Goal: Task Accomplishment & Management: Complete application form

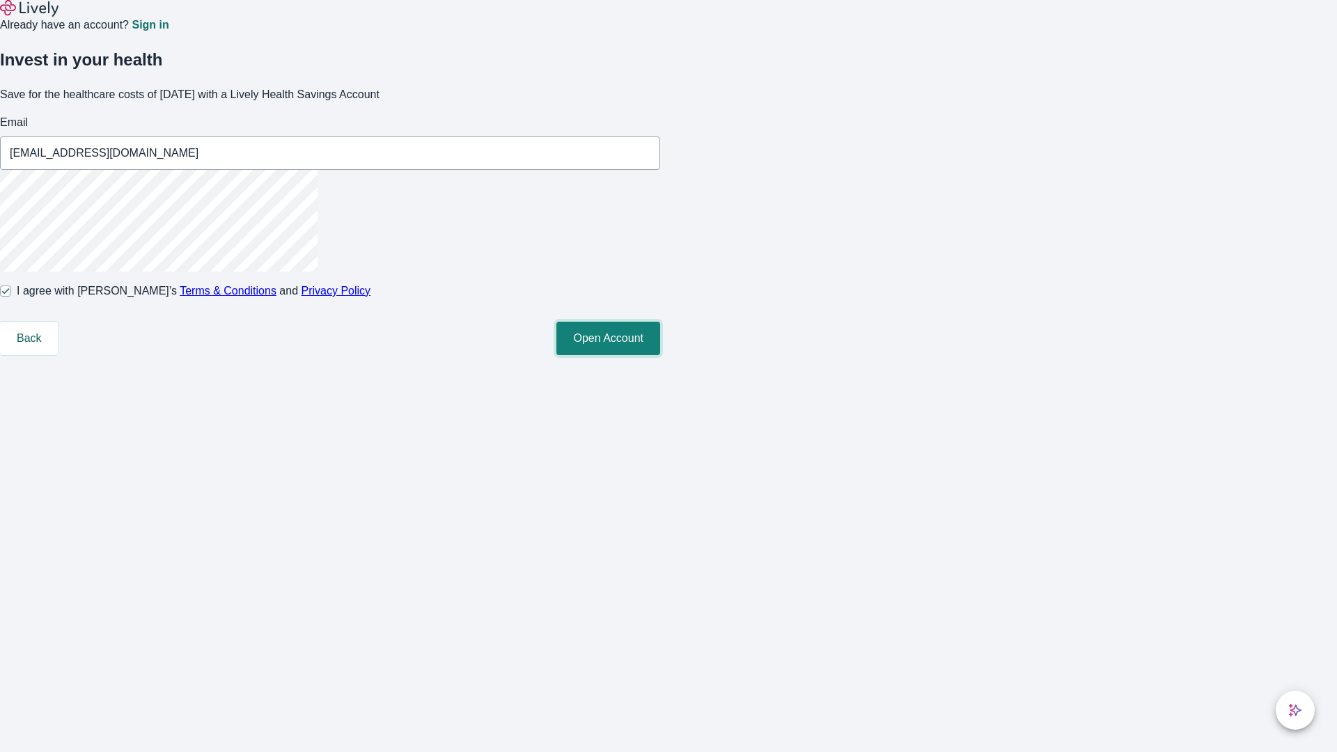
click at [660, 355] on button "Open Account" at bounding box center [608, 338] width 104 height 33
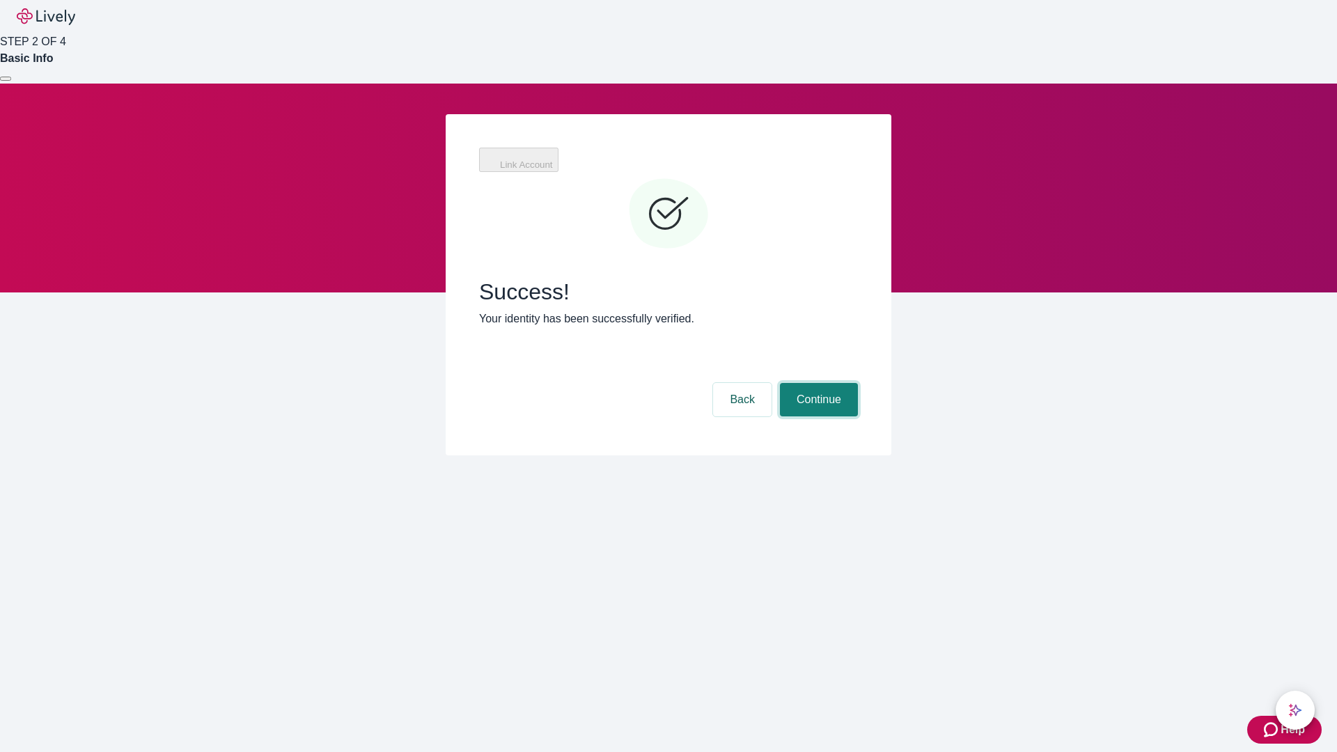
click at [817, 383] on button "Continue" at bounding box center [819, 399] width 78 height 33
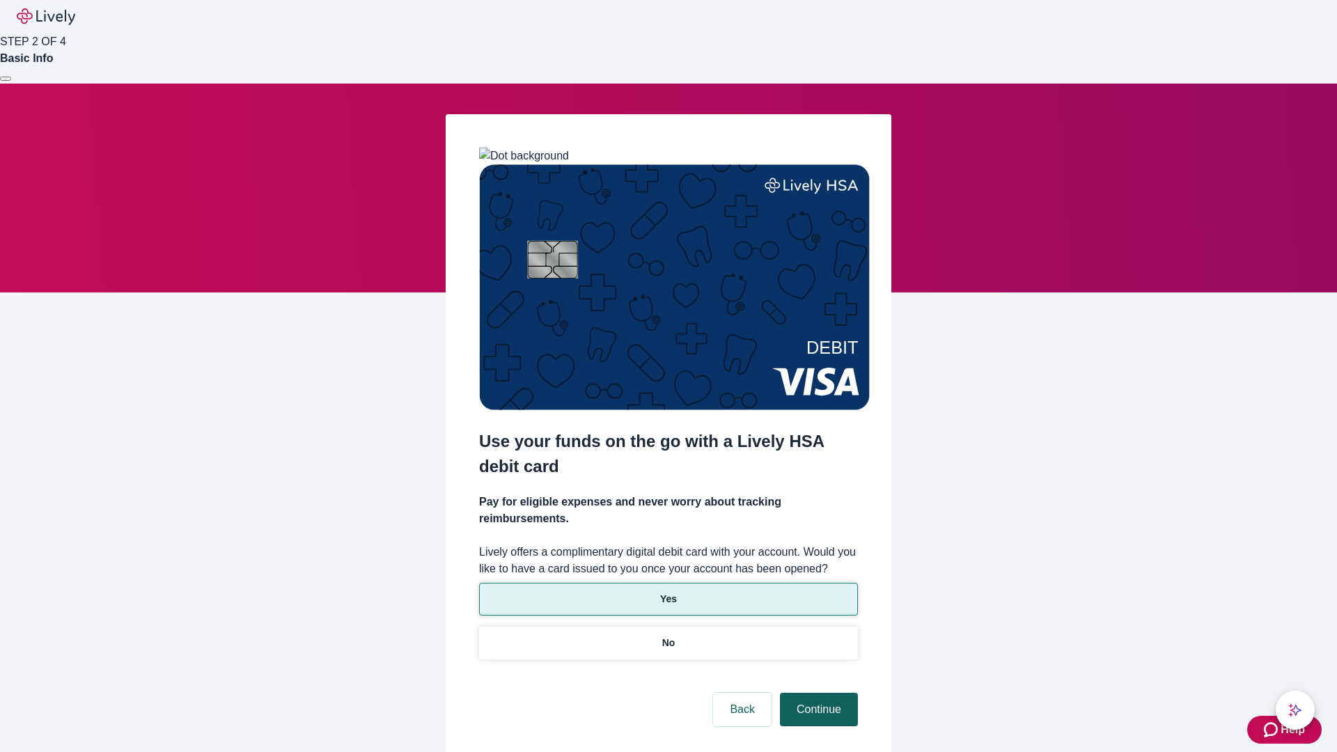
click at [668, 636] on p "No" at bounding box center [668, 643] width 13 height 15
click at [817, 693] on button "Continue" at bounding box center [819, 709] width 78 height 33
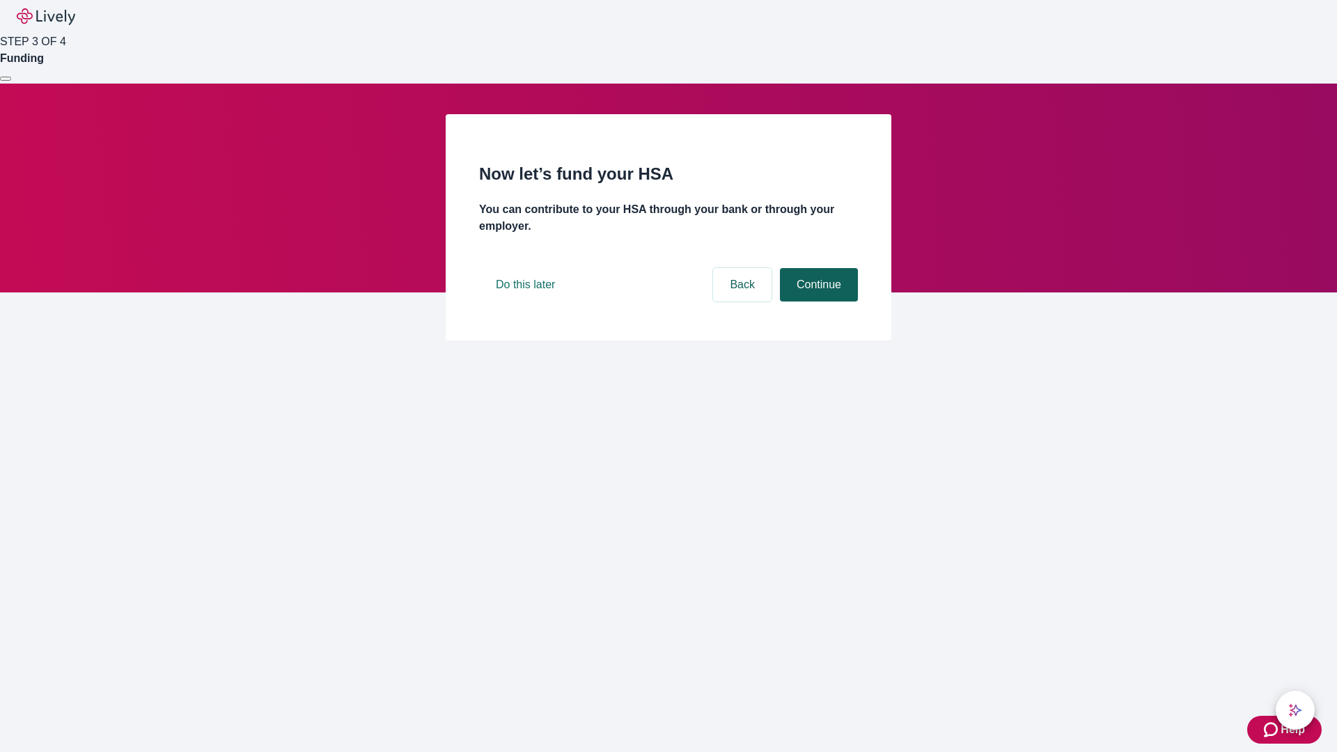
click at [817, 301] on button "Continue" at bounding box center [819, 284] width 78 height 33
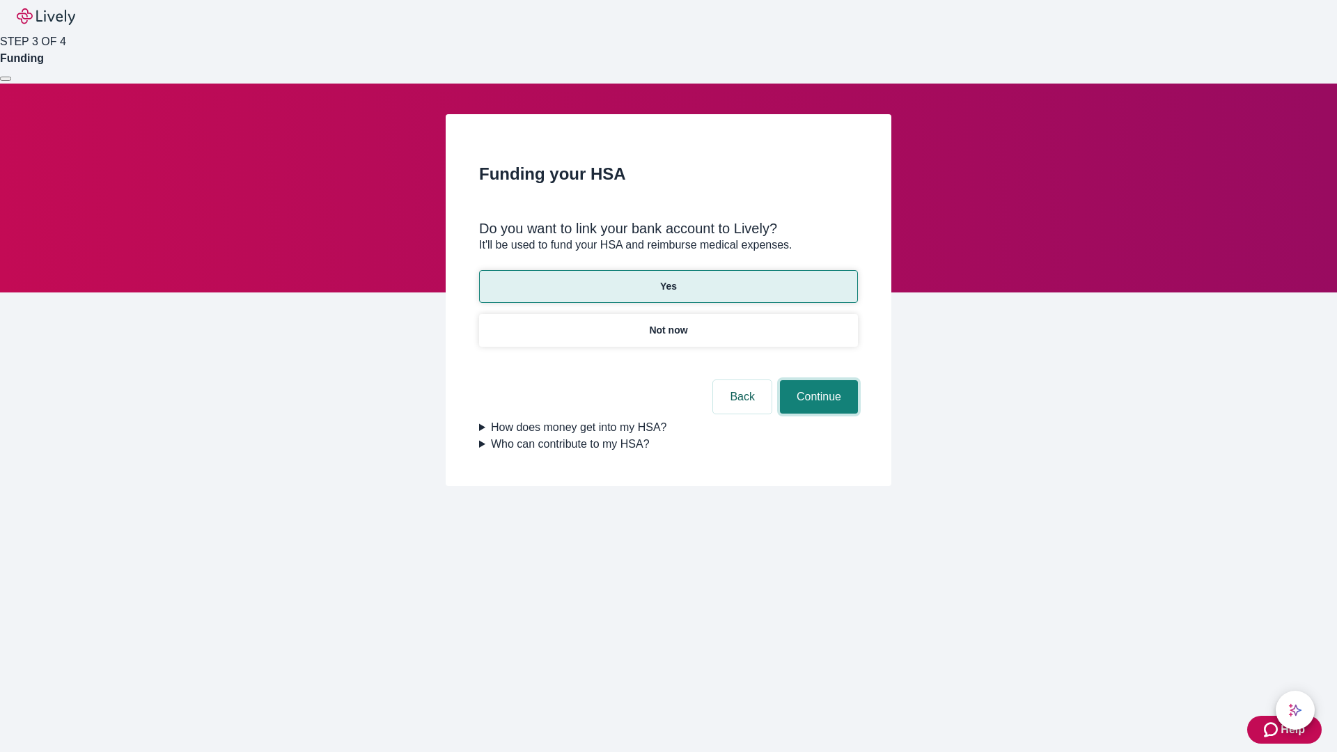
click at [817, 380] on button "Continue" at bounding box center [819, 396] width 78 height 33
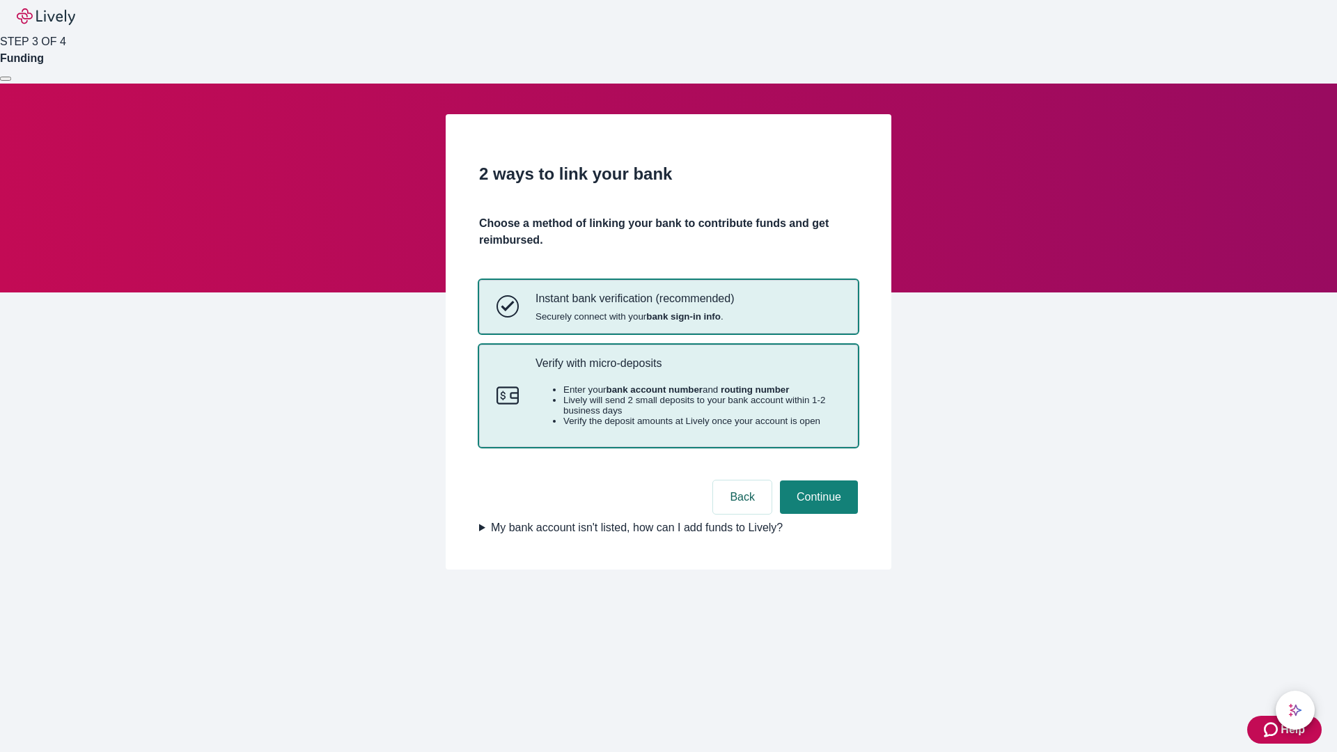
click at [687, 370] on p "Verify with micro-deposits" at bounding box center [687, 363] width 305 height 13
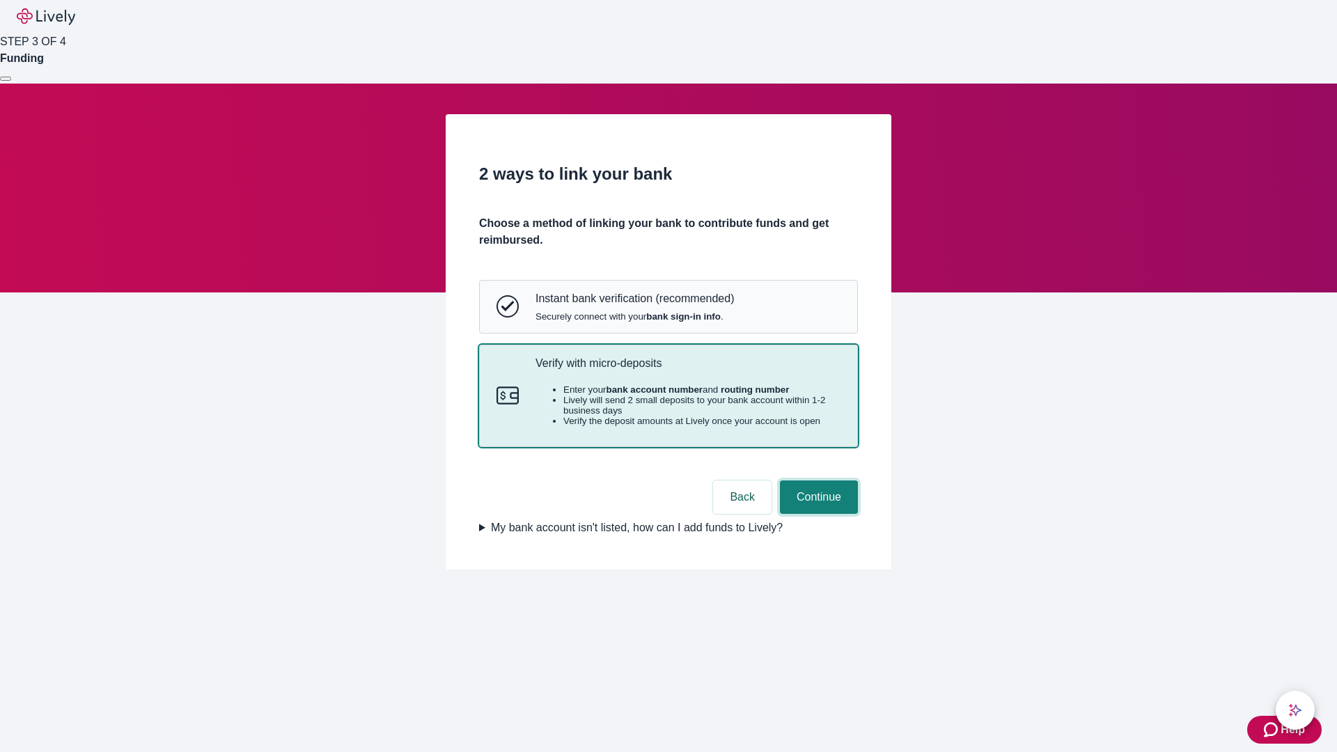
click at [817, 514] on button "Continue" at bounding box center [819, 496] width 78 height 33
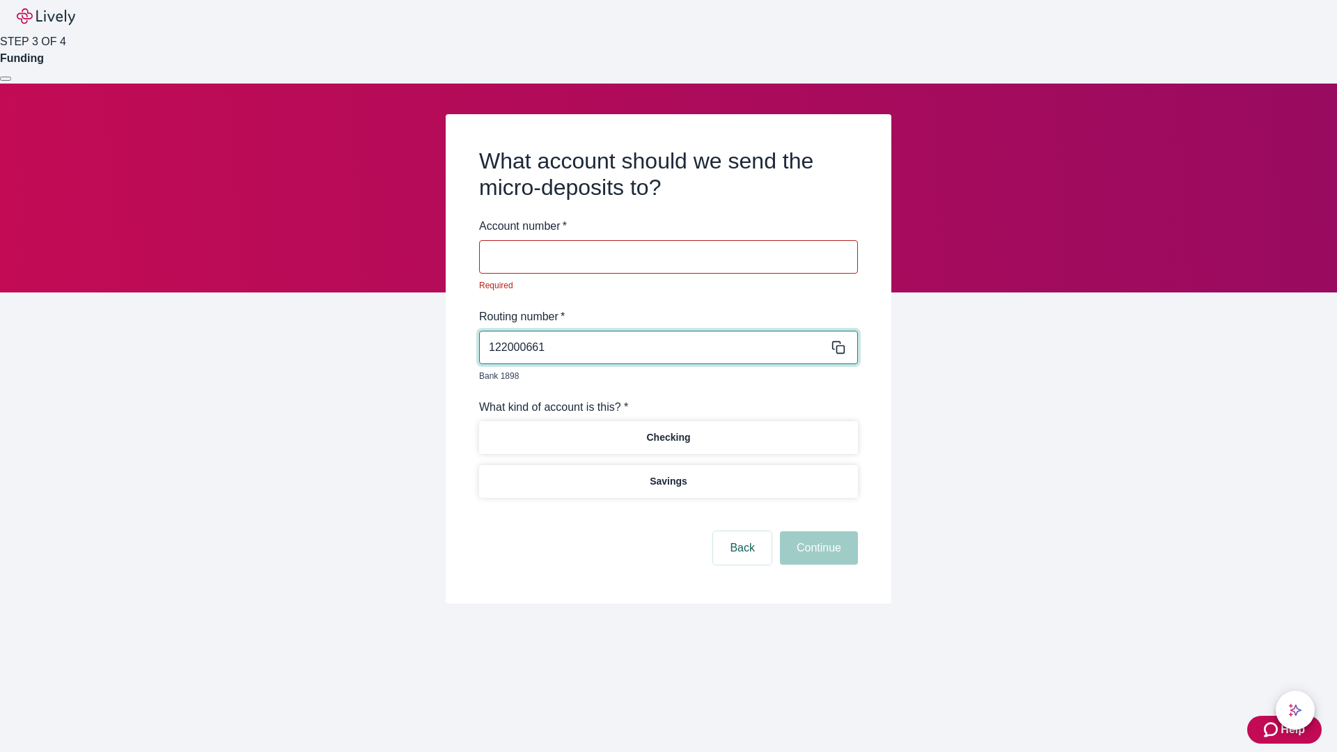
type input "122000661"
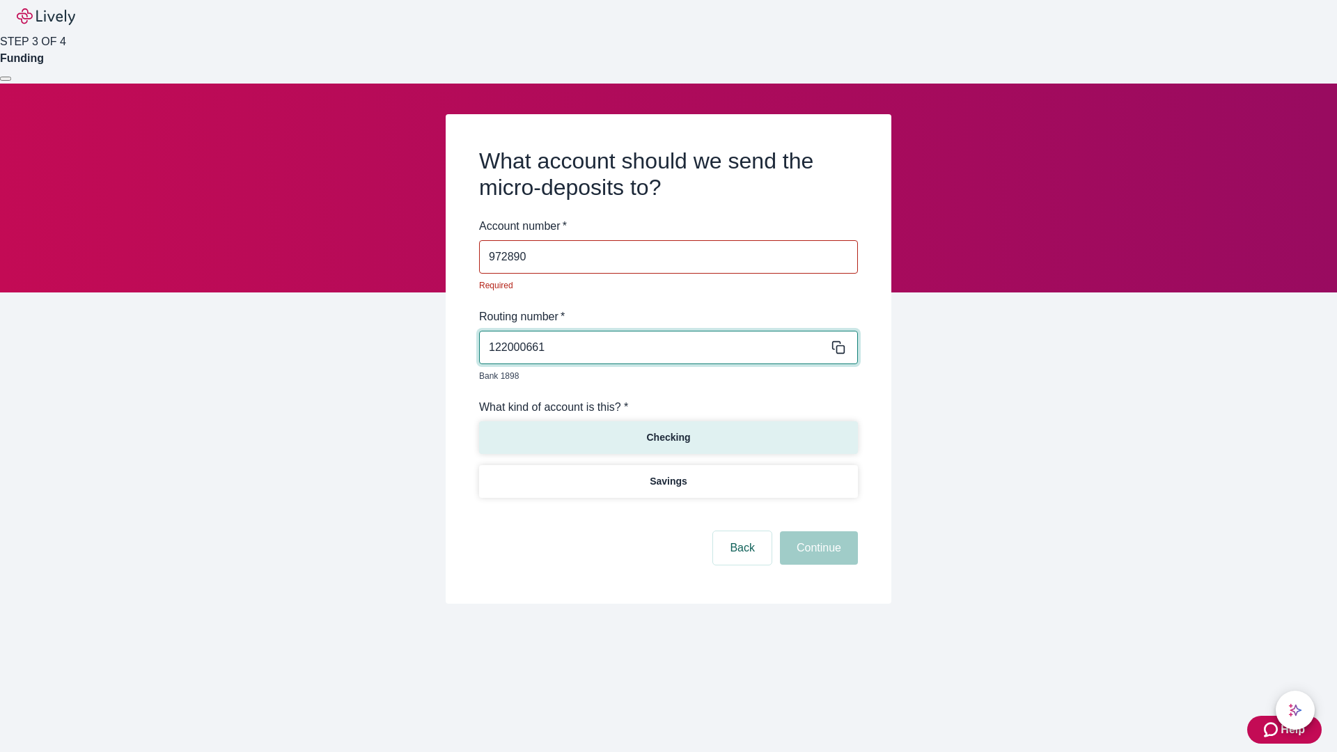
type input "972890"
click at [668, 430] on p "Checking" at bounding box center [668, 437] width 44 height 15
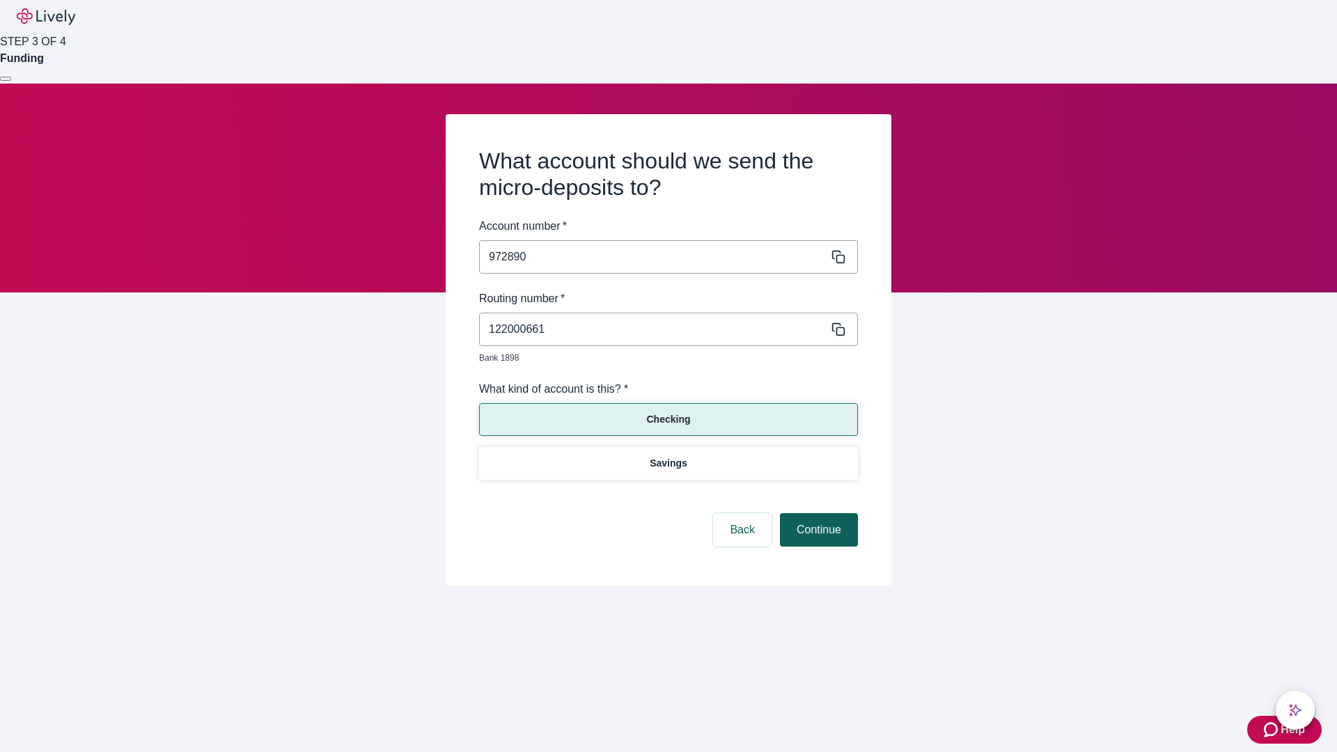
click at [817, 514] on button "Continue" at bounding box center [819, 529] width 78 height 33
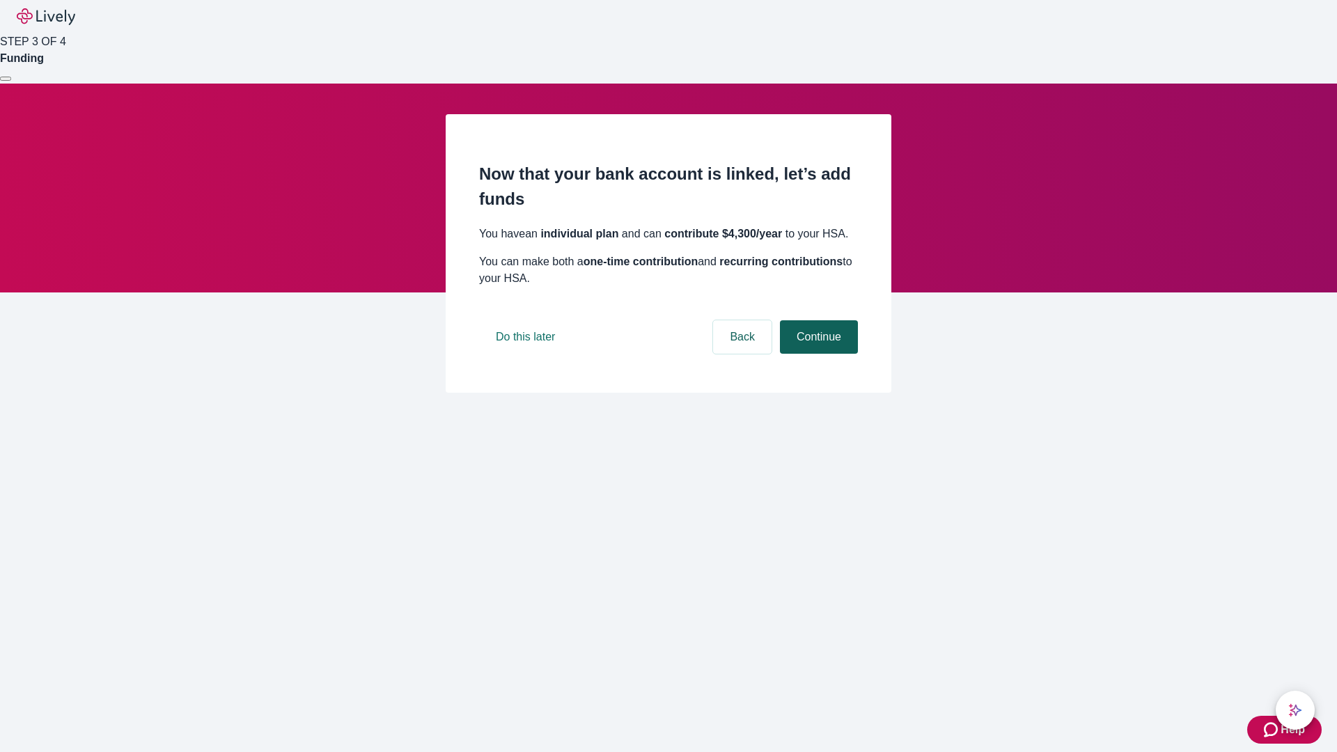
click at [817, 354] on button "Continue" at bounding box center [819, 336] width 78 height 33
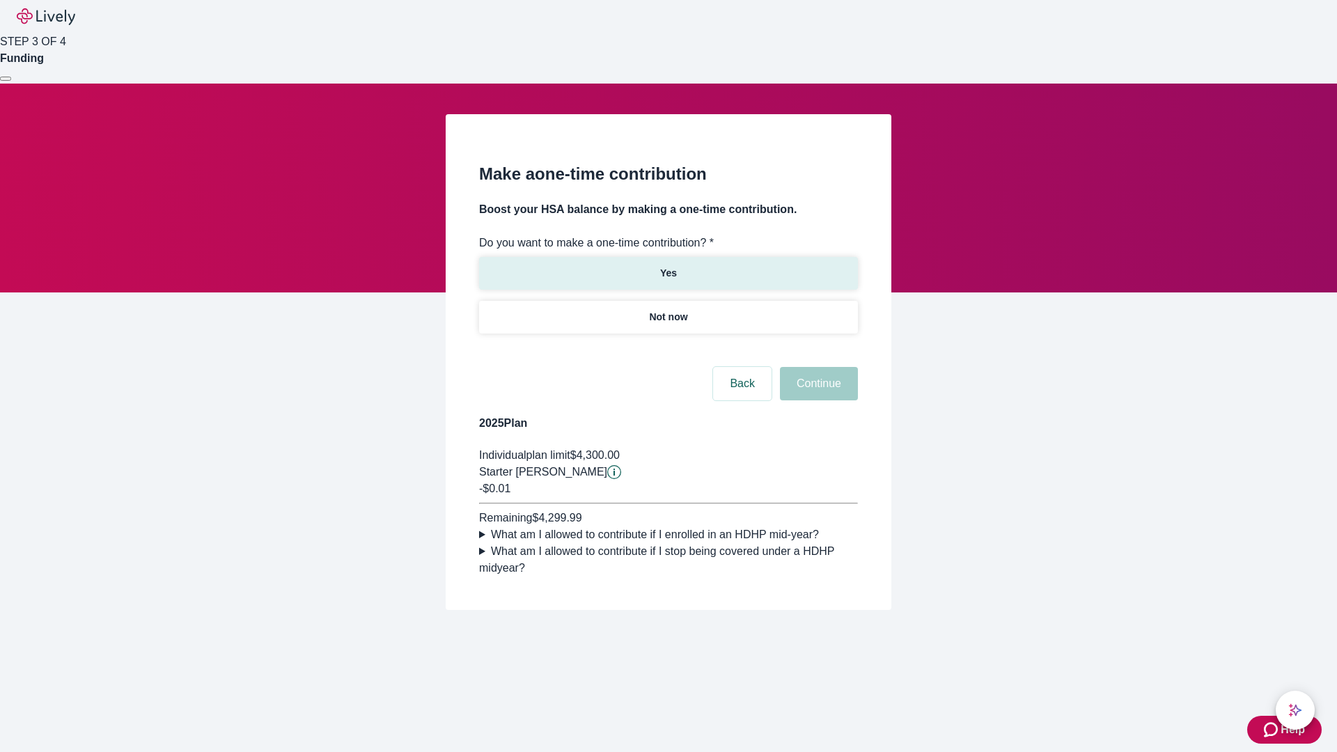
click at [668, 266] on p "Yes" at bounding box center [668, 273] width 17 height 15
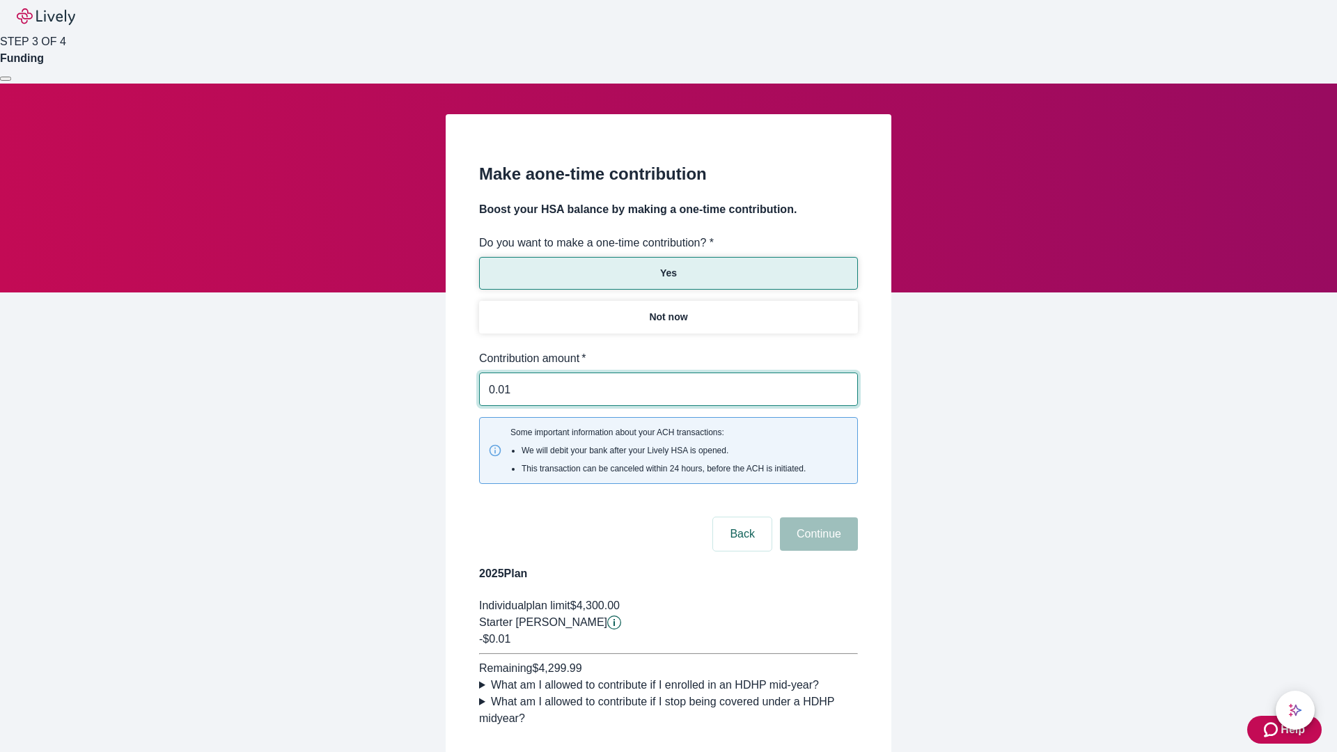
type input "0.01"
click at [817, 517] on button "Continue" at bounding box center [819, 533] width 78 height 33
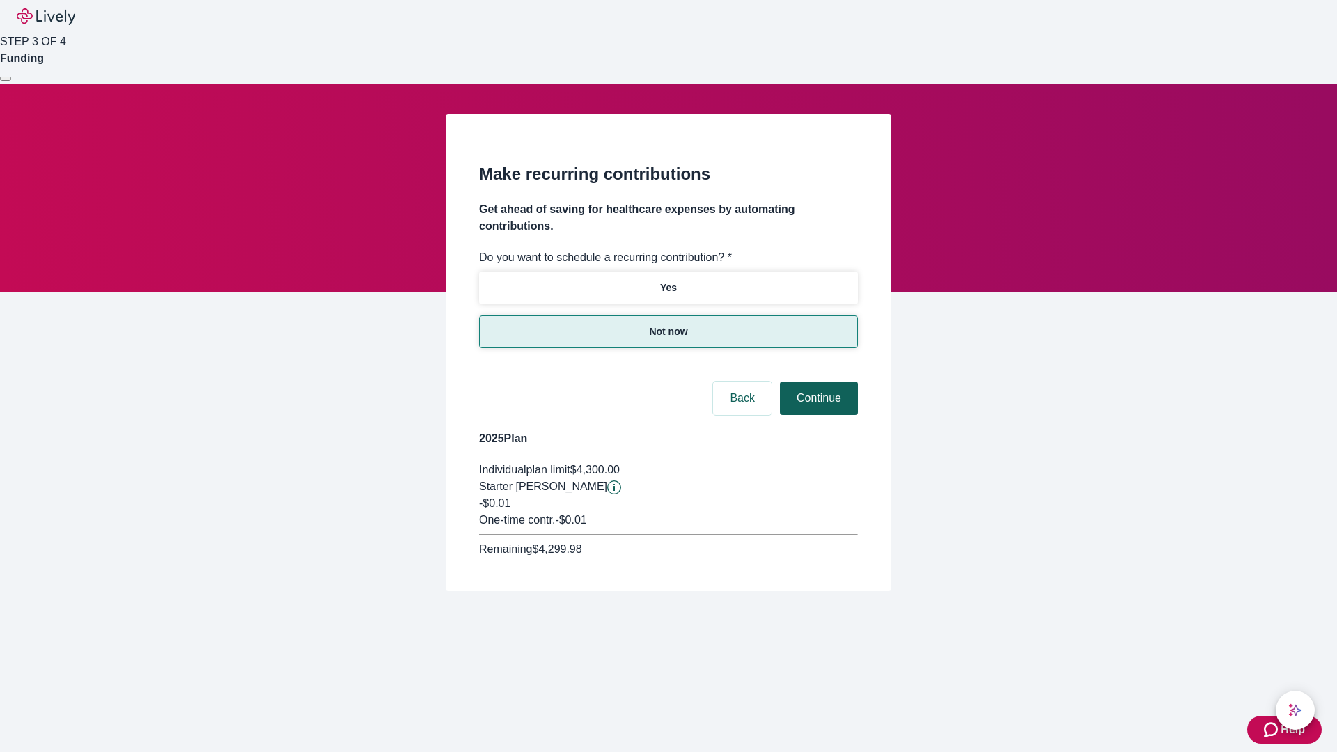
click at [817, 382] on button "Continue" at bounding box center [819, 398] width 78 height 33
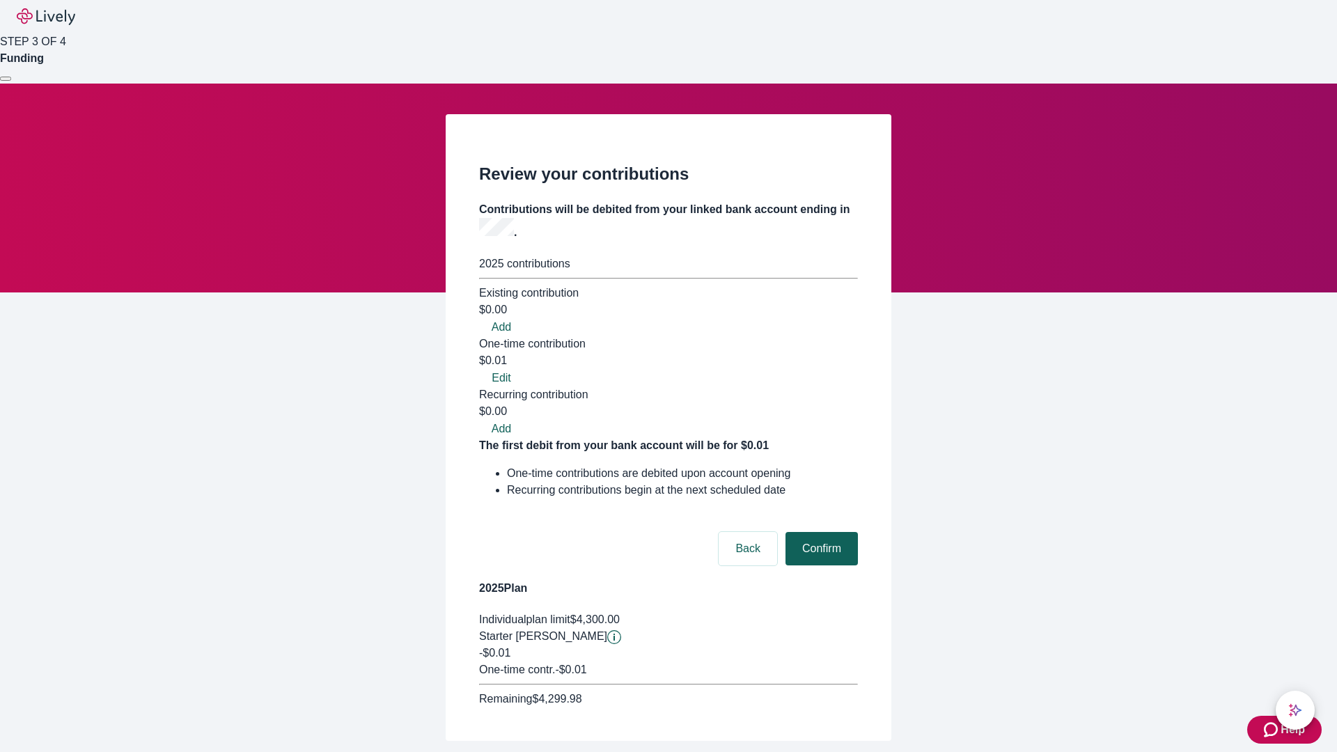
click at [820, 532] on button "Confirm" at bounding box center [821, 548] width 72 height 33
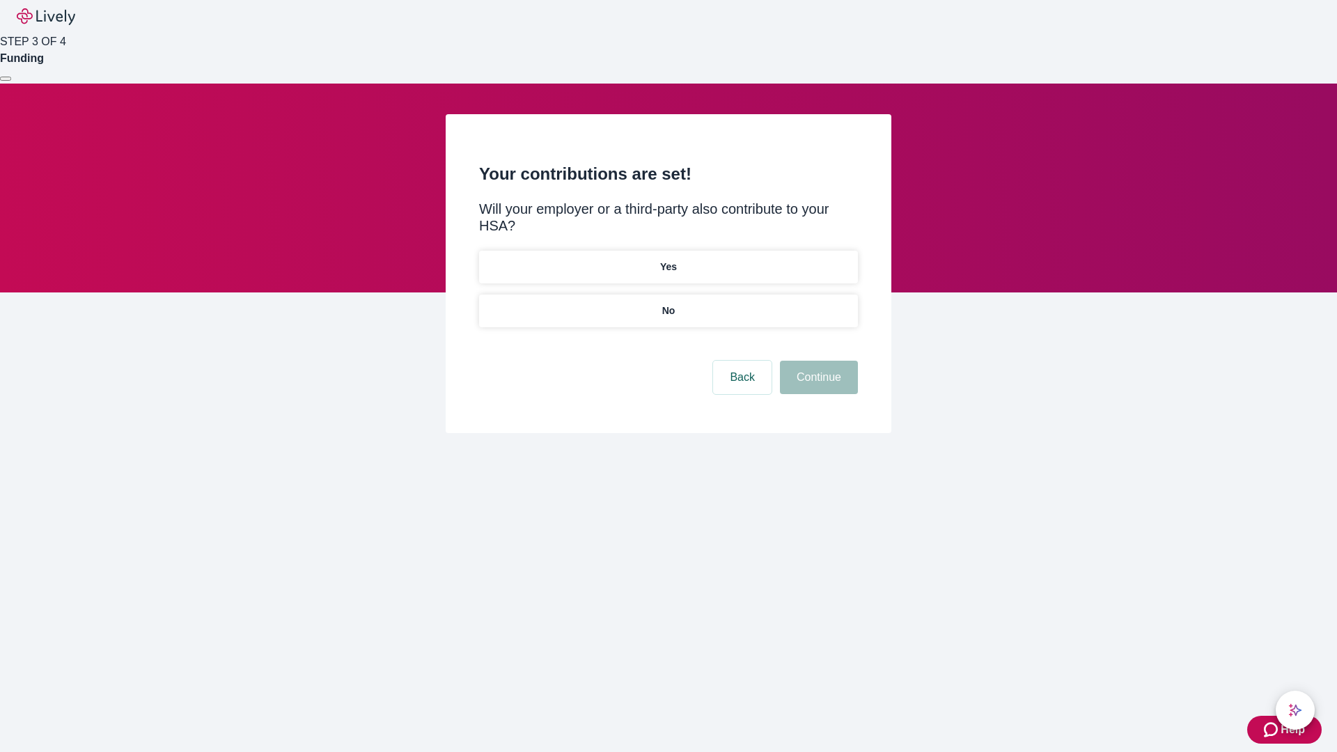
click at [668, 304] on p "No" at bounding box center [668, 311] width 13 height 15
click at [817, 361] on button "Continue" at bounding box center [819, 377] width 78 height 33
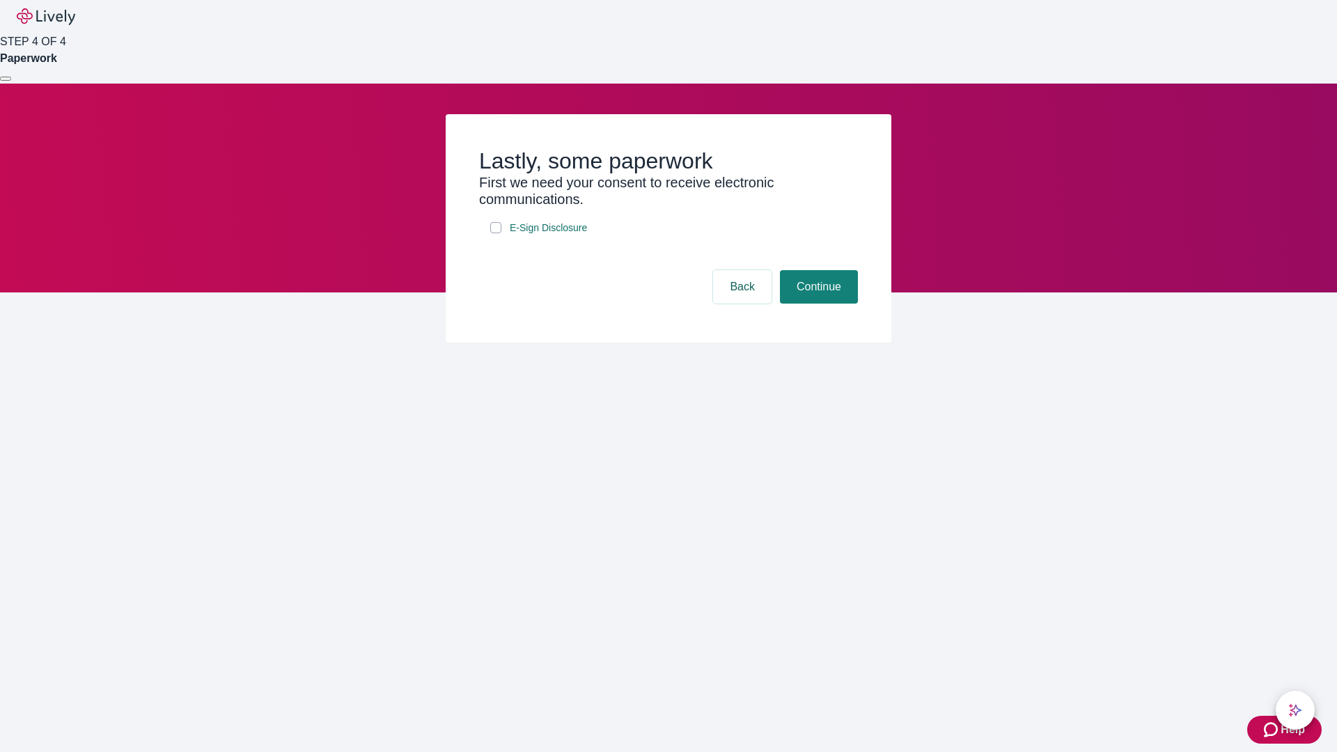
click at [496, 233] on input "E-Sign Disclosure" at bounding box center [495, 227] width 11 height 11
checkbox input "true"
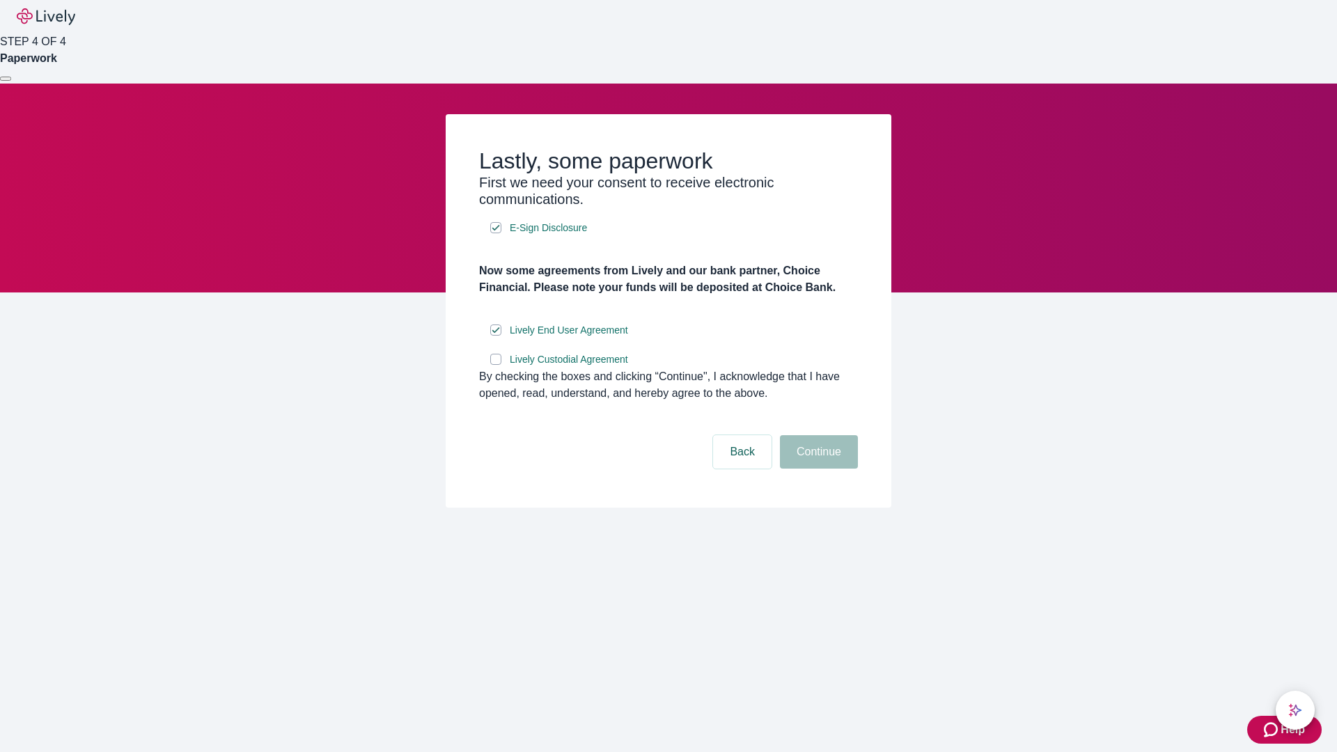
click at [496, 365] on input "Lively Custodial Agreement" at bounding box center [495, 359] width 11 height 11
checkbox input "true"
click at [817, 469] on button "Continue" at bounding box center [819, 451] width 78 height 33
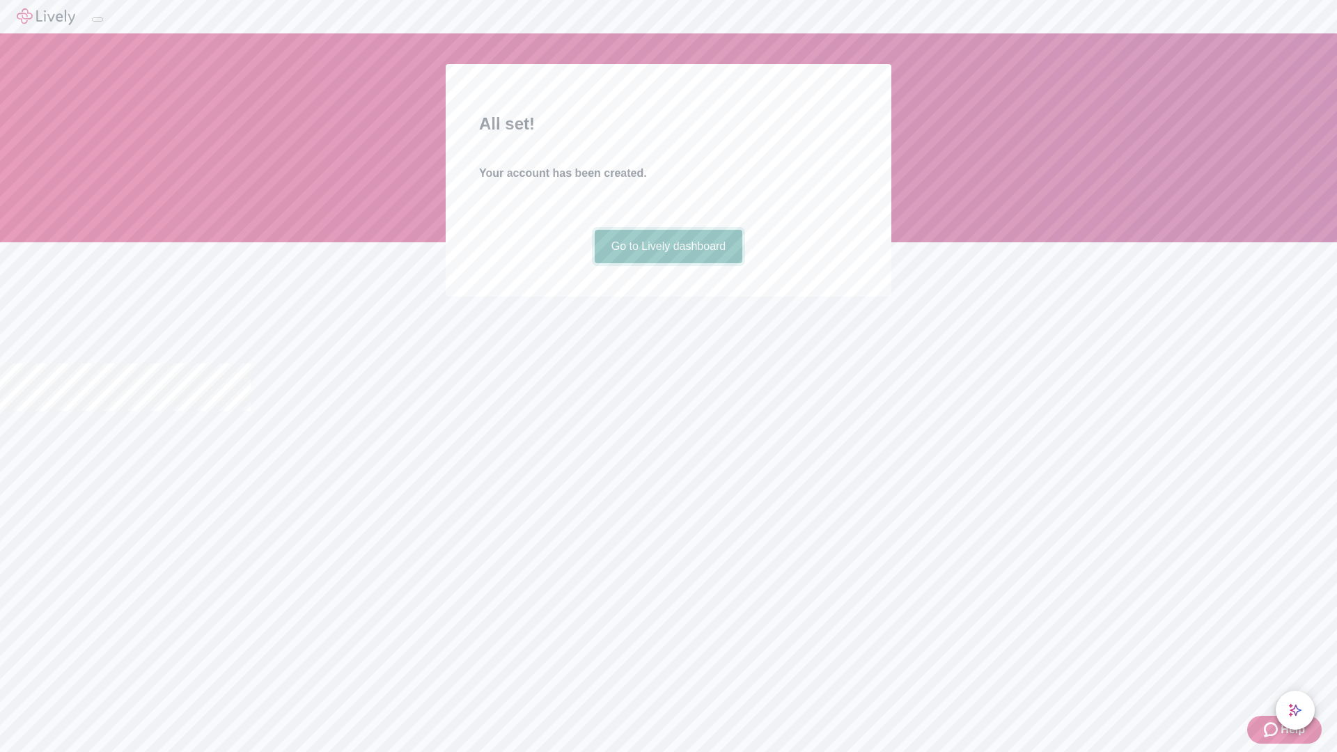
click at [668, 263] on link "Go to Lively dashboard" at bounding box center [669, 246] width 148 height 33
